Goal: Register for event/course

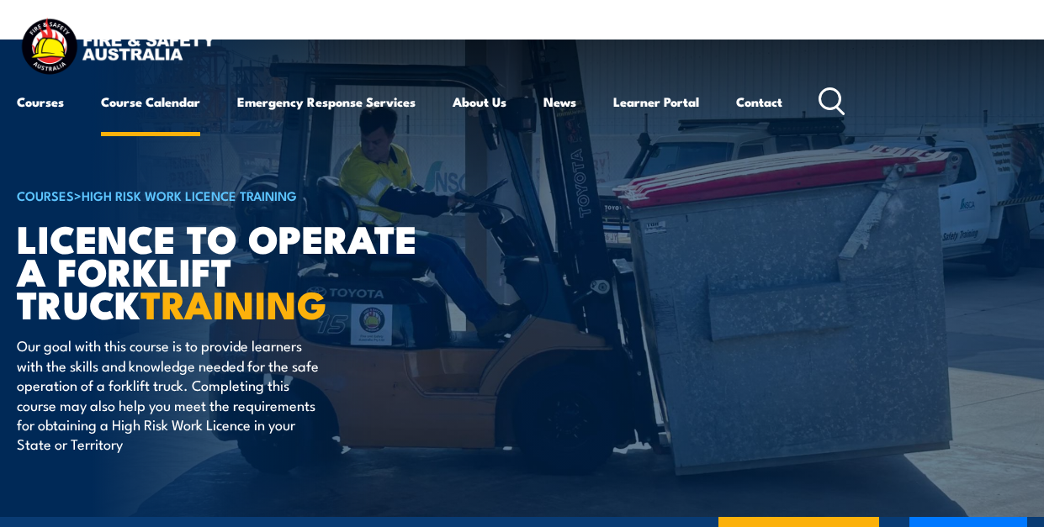
click at [176, 102] on link "Course Calendar" at bounding box center [150, 102] width 99 height 40
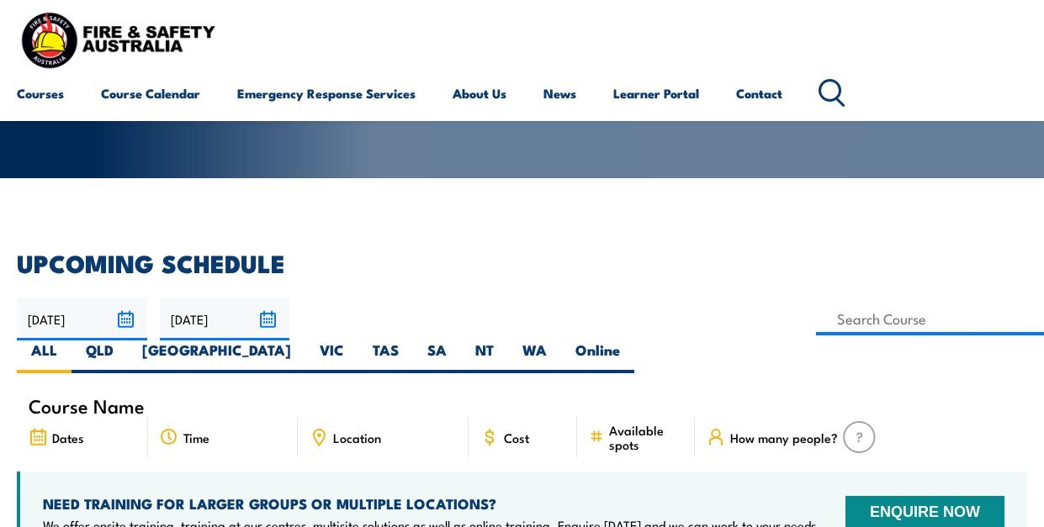
scroll to position [421, 0]
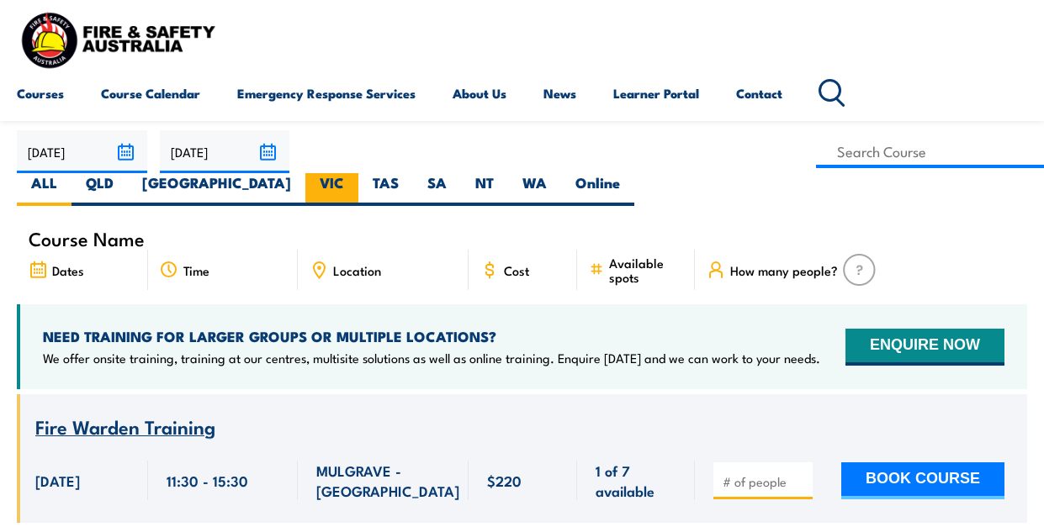
click at [358, 173] on label "VIC" at bounding box center [331, 189] width 53 height 33
click at [355, 173] on input "VIC" at bounding box center [349, 178] width 11 height 11
radio input "true"
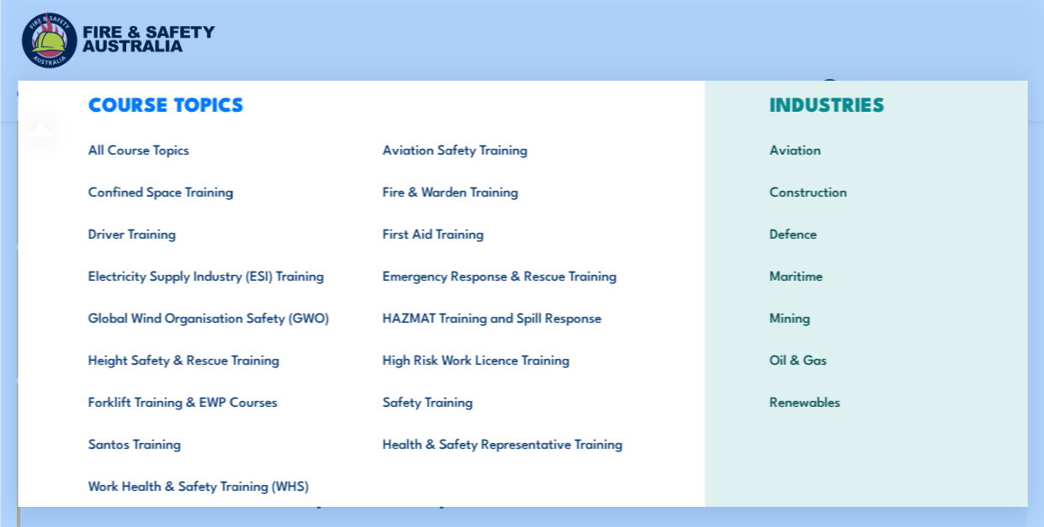
scroll to position [84, 0]
